Goal: Contribute content: Add original content to the website for others to see

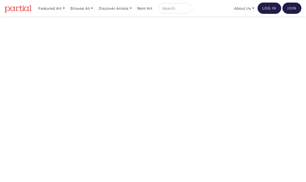
click at [266, 6] on link "Log In" at bounding box center [270, 8] width 24 height 11
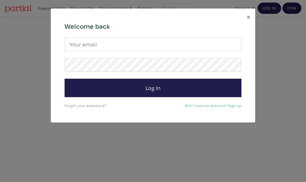
click at [179, 88] on button "Log In" at bounding box center [153, 88] width 177 height 18
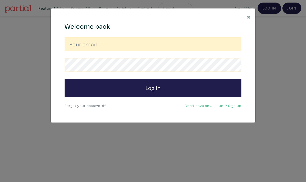
click at [203, 49] on input "email" at bounding box center [153, 44] width 177 height 14
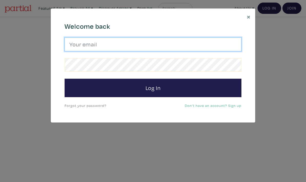
type input "fishermonahan@gmail.com"
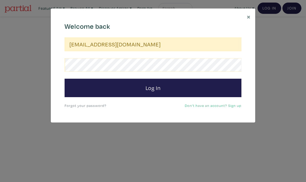
click at [213, 82] on button "Log In" at bounding box center [153, 88] width 177 height 18
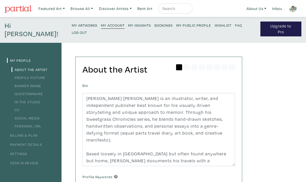
click at [72, 26] on small "My Artworks" at bounding box center [85, 25] width 26 height 5
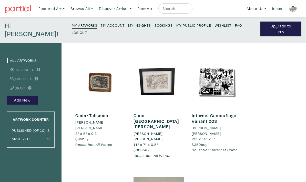
click at [26, 96] on button "Add New" at bounding box center [22, 100] width 31 height 9
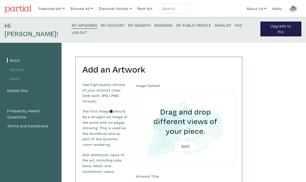
click at [182, 140] on input "file" at bounding box center [185, 129] width 85 height 58
type input "C:\fakepath\IMG_1887.jpeg"
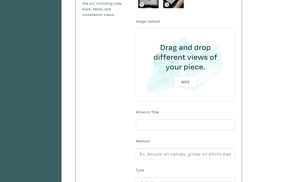
scroll to position [157, 0]
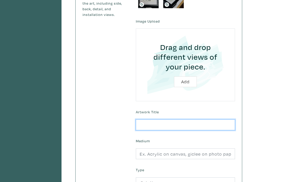
click at [214, 120] on input "text" at bounding box center [185, 125] width 99 height 11
click at [175, 120] on input "Internet Camoflauge" at bounding box center [185, 125] width 99 height 11
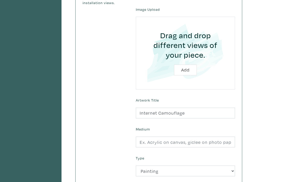
scroll to position [165, 0]
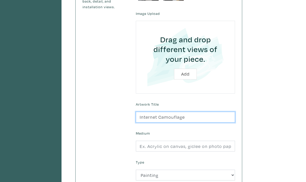
click at [209, 112] on input "Internet Camouflage" at bounding box center [185, 117] width 99 height 11
click at [223, 112] on input "Internet Camouflage V" at bounding box center [185, 117] width 99 height 11
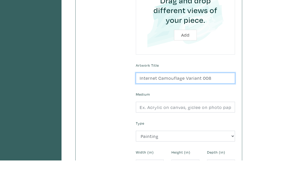
scroll to position [185, 0]
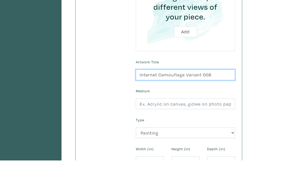
type input "Internet Camouflage Variant 008"
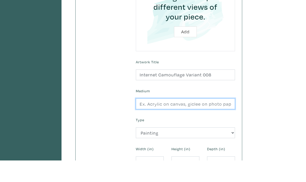
click at [214, 120] on input "text" at bounding box center [185, 125] width 99 height 11
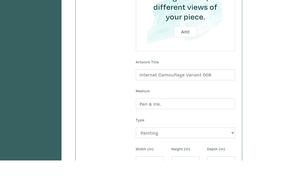
scroll to position [207, 0]
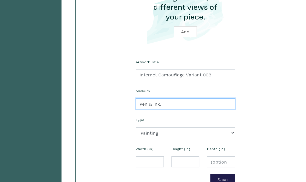
click at [227, 98] on input "Pen & Ink." at bounding box center [185, 103] width 99 height 11
type input "Pen & Ink on paper"
click at [215, 127] on select "2D Works Drawing / Print Painting Photography Sculpture Textile and Fibre Arts" at bounding box center [185, 132] width 99 height 11
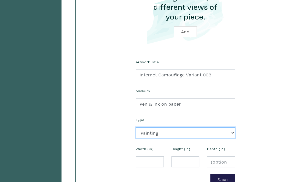
select select "188"
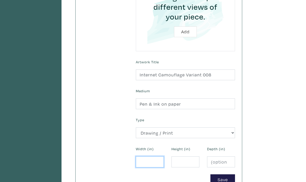
click at [160, 156] on input "number" at bounding box center [150, 161] width 28 height 11
type input "11"
click at [187, 156] on input "number" at bounding box center [186, 161] width 28 height 11
type input "7"
click at [219, 156] on input "number" at bounding box center [221, 161] width 28 height 11
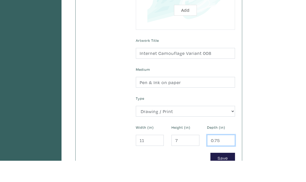
scroll to position [208, 0]
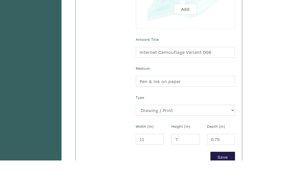
click at [219, 173] on button "Save" at bounding box center [223, 178] width 25 height 11
click at [233, 155] on input "0.75" at bounding box center [221, 160] width 28 height 11
click at [235, 173] on button "Save" at bounding box center [223, 178] width 25 height 11
click at [231, 155] on input "0.75" at bounding box center [221, 160] width 28 height 11
type input "0.70"
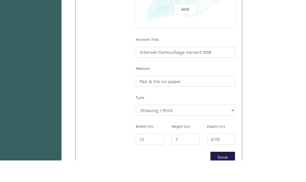
click at [233, 173] on button "Save" at bounding box center [223, 178] width 25 height 11
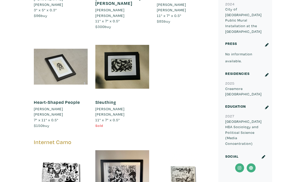
scroll to position [355, 0]
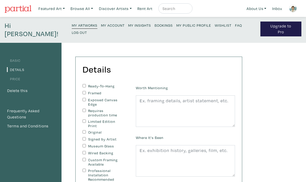
click at [84, 84] on input "Ready-To-Hang" at bounding box center [84, 85] width 3 height 3
checkbox input "true"
click at [84, 91] on input "Framed" at bounding box center [84, 92] width 3 height 3
checkbox input "true"
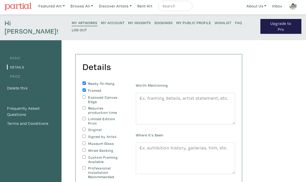
scroll to position [7, 0]
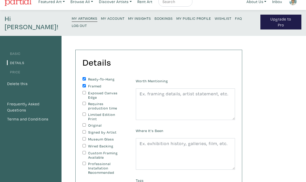
click at [83, 124] on input "Original" at bounding box center [84, 125] width 3 height 3
checkbox input "true"
click at [83, 131] on input "Signed by Artist" at bounding box center [84, 132] width 3 height 3
checkbox input "true"
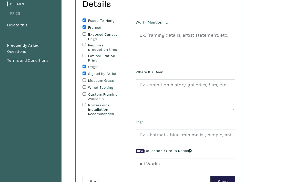
scroll to position [66, 0]
click at [221, 43] on textarea at bounding box center [185, 46] width 99 height 32
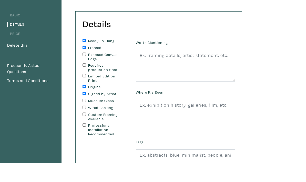
scroll to position [46, 0]
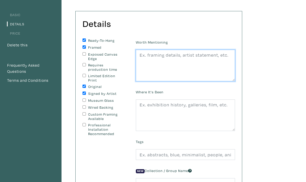
click at [186, 50] on textarea at bounding box center [185, 66] width 99 height 32
click at [187, 51] on textarea at bounding box center [185, 66] width 99 height 32
paste textarea "The series appears to function as a clever analog translation of digital camouf…"
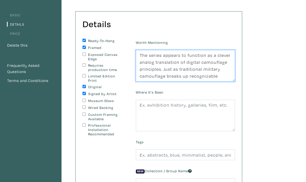
scroll to position [0, 0]
click at [140, 50] on textarea "The series appears to function as a clever analog translation of digital camouf…" at bounding box center [185, 66] width 99 height 32
click at [214, 66] on textarea "“The series appears to function as a clever analog translation of digital camou…" at bounding box center [185, 66] width 99 height 32
type textarea "“The series appears to function as a clever analog translation of digital camou…"
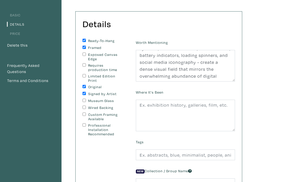
click at [241, 19] on div "Details You can change this at anytime. Ready-To-Hang Framed Exposed Canvas Edg…" at bounding box center [159, 113] width 166 height 203
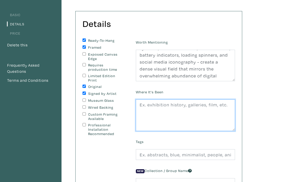
click at [182, 108] on textarea at bounding box center [185, 116] width 99 height 32
type textarea "Thunder Bay"
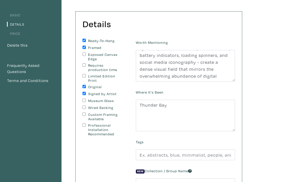
click at [258, 108] on div "Basic Details Price Delete this Frequently Asked Questions Terms and Conditions…" at bounding box center [153, 136] width 306 height 278
click at [203, 150] on input "text" at bounding box center [185, 155] width 99 height 11
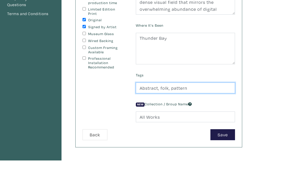
type input "Abstract, folk, pattern"
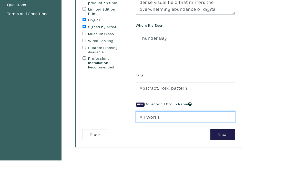
click at [219, 133] on input "All Works" at bounding box center [185, 138] width 99 height 11
type input "A"
type input "Internet Camo"
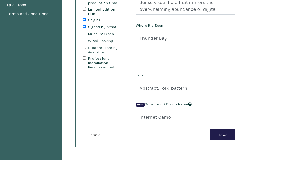
scroll to position [113, 0]
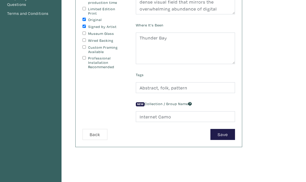
click at [228, 129] on button "Save" at bounding box center [223, 134] width 25 height 11
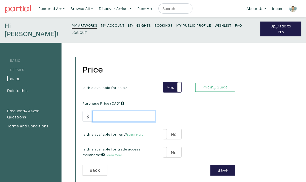
click at [140, 111] on input "number" at bounding box center [124, 116] width 63 height 11
type input "1"
type input "220"
click at [230, 129] on div "Is this available for rent? Learn More Yes No Yes No" at bounding box center [159, 134] width 160 height 11
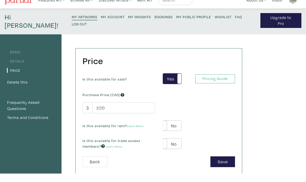
scroll to position [8, 0]
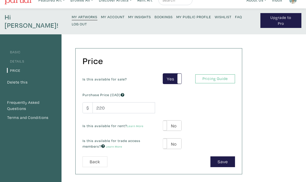
click at [176, 121] on label "No" at bounding box center [172, 126] width 18 height 11
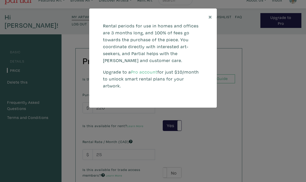
click at [210, 15] on span "×" at bounding box center [211, 16] width 4 height 9
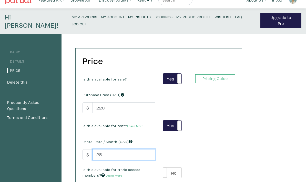
click at [141, 149] on input "25" at bounding box center [124, 154] width 63 height 11
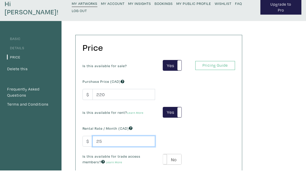
type input "2"
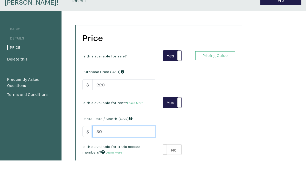
scroll to position [15, 0]
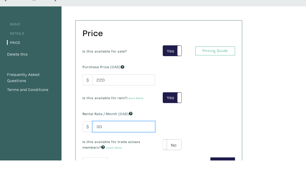
type input "30"
click at [176, 161] on label "No" at bounding box center [172, 166] width 18 height 11
type input "39"
type input "40"
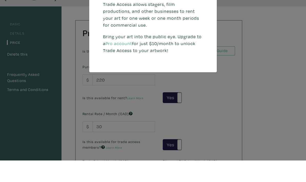
scroll to position [36, 0]
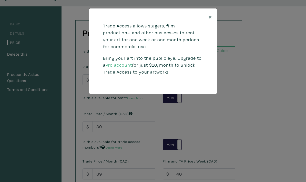
click at [205, 154] on div "× Trade Access allows stagers, film productions, and other businesses to rent y…" at bounding box center [153, 91] width 306 height 182
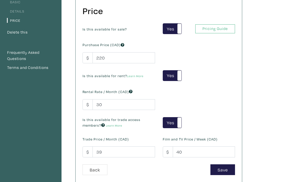
scroll to position [60, 0]
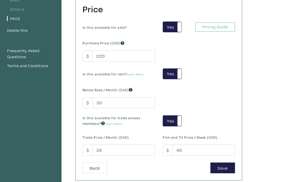
click at [223, 163] on button "Save" at bounding box center [223, 168] width 25 height 11
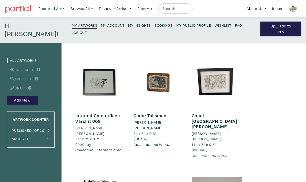
scroll to position [5, 0]
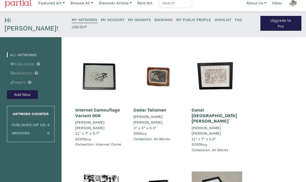
click at [104, 108] on h6 "Internet Camouflage Variant 008" at bounding box center [100, 112] width 51 height 11
click at [93, 107] on link "Internet Camouflage Variant 008" at bounding box center [97, 113] width 45 height 12
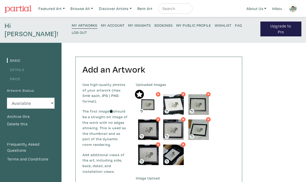
click at [176, 28] on link "My Public Profile" at bounding box center [193, 25] width 35 height 7
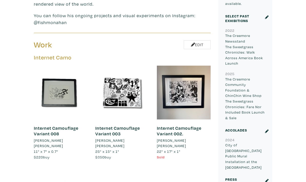
scroll to position [224, 0]
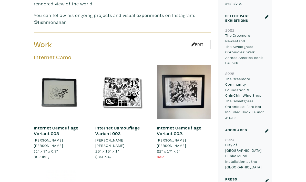
click at [35, 137] on li "[PERSON_NAME] [PERSON_NAME]" at bounding box center [61, 142] width 54 height 11
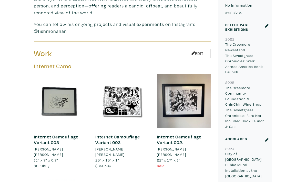
scroll to position [215, 0]
click at [37, 113] on div at bounding box center [61, 101] width 54 height 54
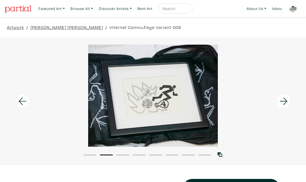
click at [54, 9] on link "Featured Art" at bounding box center [51, 8] width 31 height 11
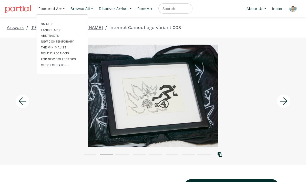
click at [76, 26] on link "Smalls" at bounding box center [62, 24] width 42 height 5
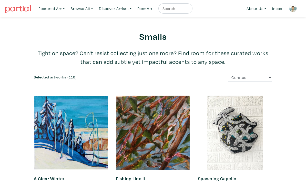
click at [60, 9] on link "Featured Art" at bounding box center [51, 8] width 31 height 11
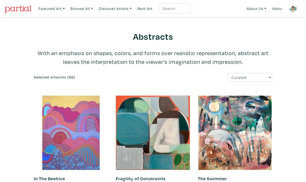
click at [41, 9] on link "Featured Art" at bounding box center [51, 8] width 31 height 11
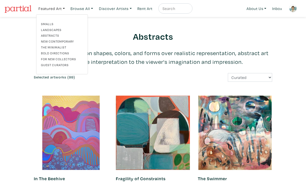
click at [43, 40] on link "New Contemporary" at bounding box center [62, 41] width 42 height 5
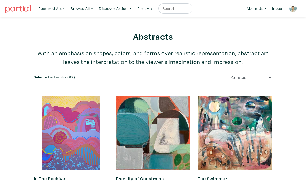
click at [67, 8] on link "Discover Artists" at bounding box center [51, 8] width 31 height 11
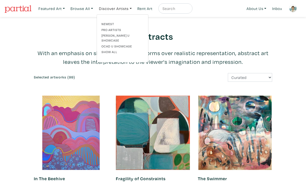
click at [107, 50] on link "Show all" at bounding box center [123, 52] width 42 height 5
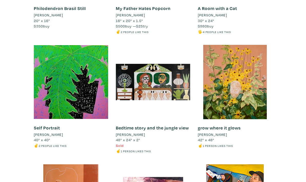
scroll to position [1743, 0]
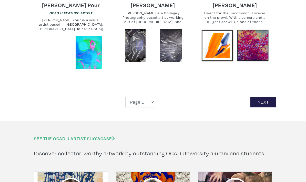
scroll to position [1099, 0]
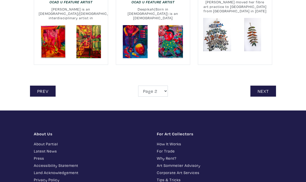
scroll to position [1117, 0]
click at [258, 86] on link "Next" at bounding box center [264, 91] width 26 height 11
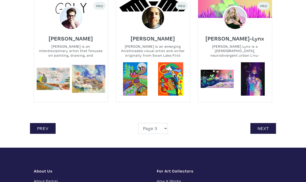
scroll to position [1052, 0]
click at [261, 124] on link "Next" at bounding box center [264, 128] width 26 height 11
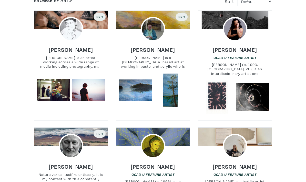
scroll to position [112, 0]
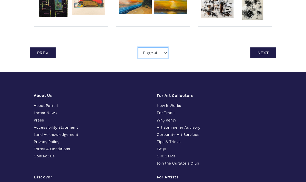
click at [147, 55] on select "Page 1 Page 2 Page 3 Page 4 Page 5 Page 6 Page 7 Page 8 Page 9 Page 10 Page 11 …" at bounding box center [153, 53] width 30 height 11
select select "22"
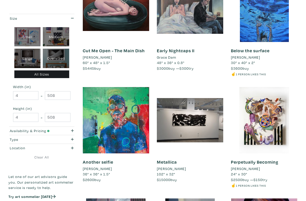
scroll to position [108, 0]
